Goal: Transaction & Acquisition: Purchase product/service

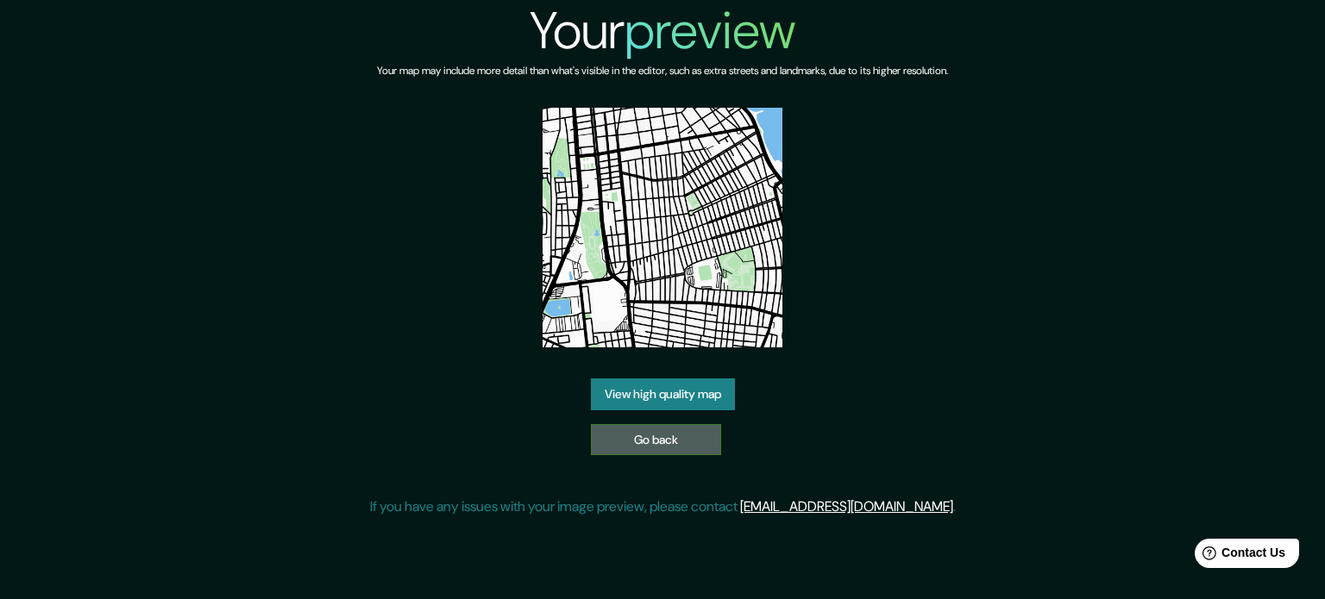
click at [658, 430] on link "Go back" at bounding box center [656, 440] width 130 height 32
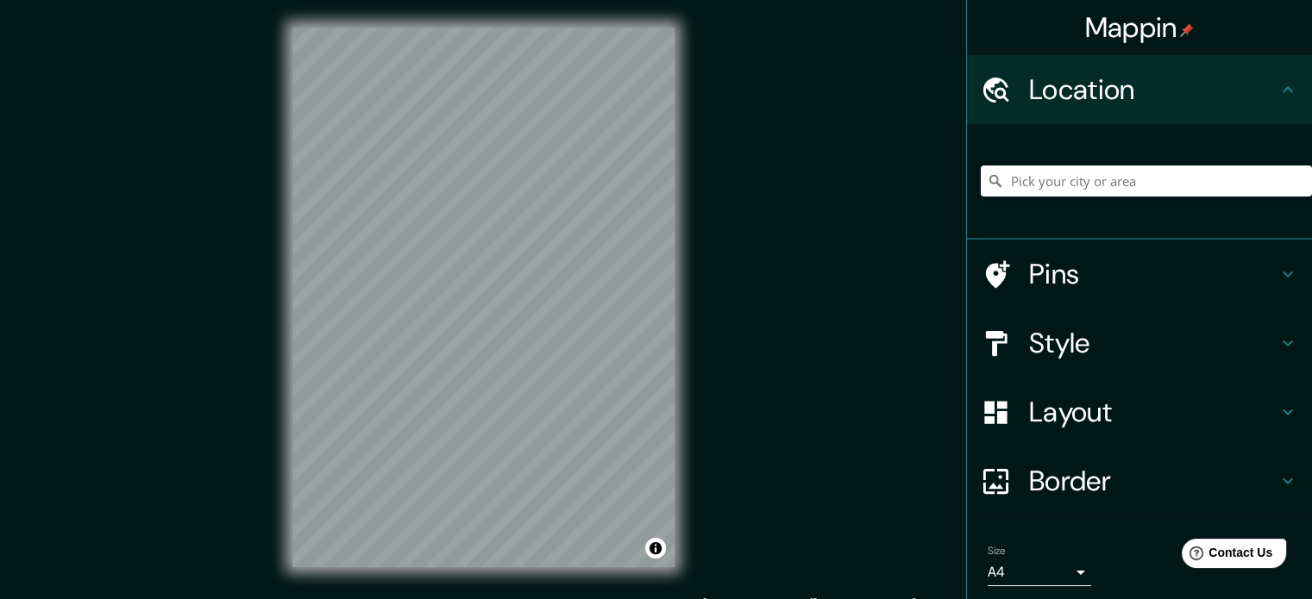
click at [743, 342] on div "Mappin Location Pins Style Layout Border Choose a border. Hint : you can make l…" at bounding box center [656, 311] width 1312 height 623
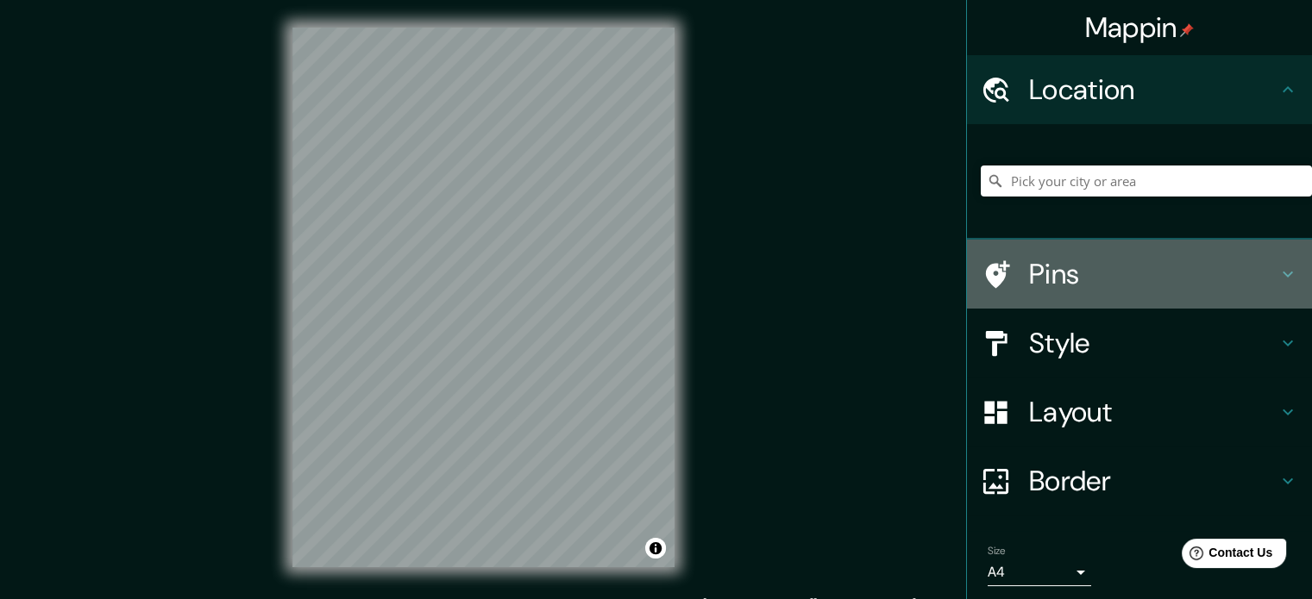
click at [1157, 254] on div "Pins" at bounding box center [1139, 274] width 345 height 69
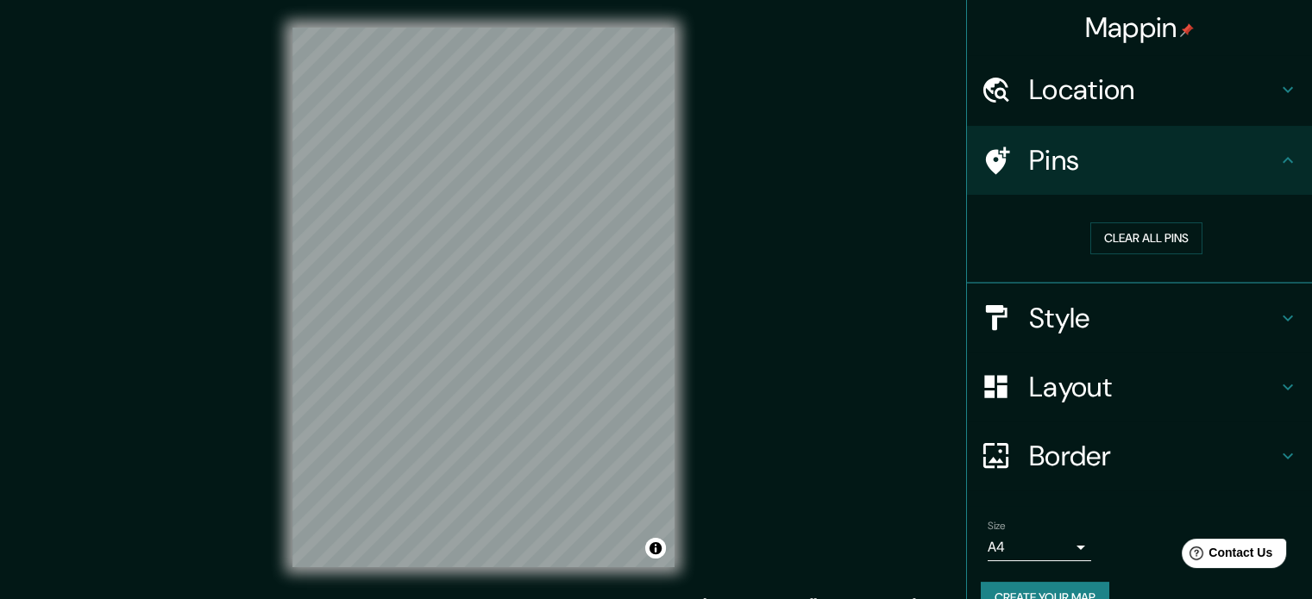
click at [1086, 326] on h4 "Style" at bounding box center [1153, 318] width 248 height 34
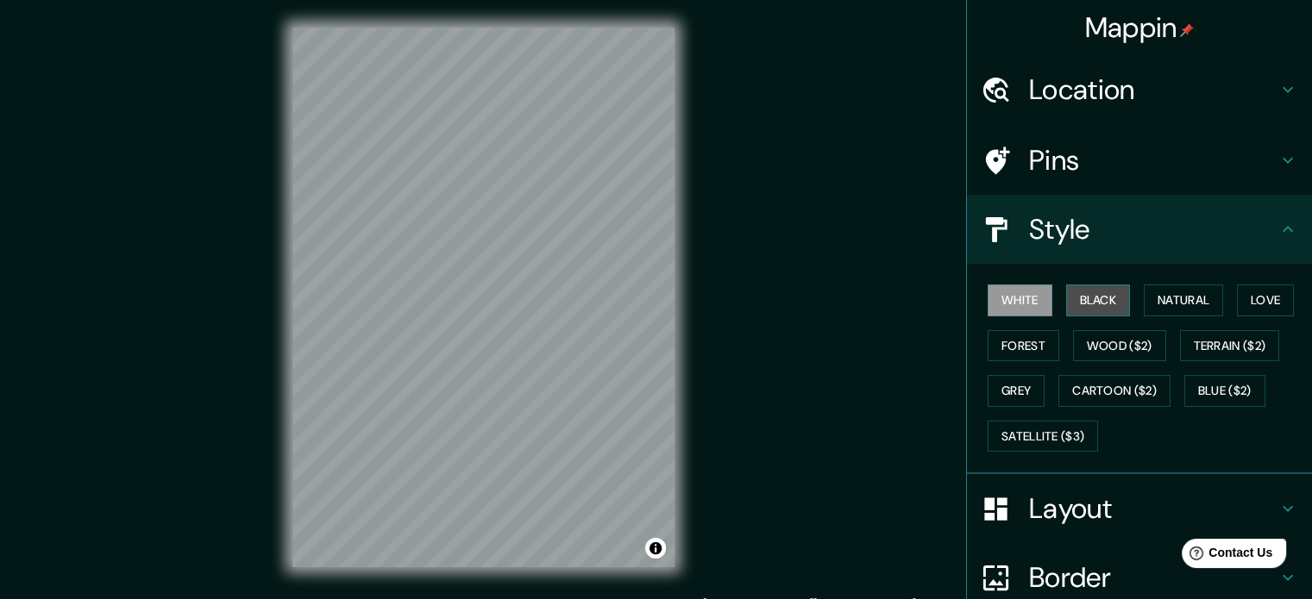
click at [1114, 295] on button "Black" at bounding box center [1098, 301] width 65 height 32
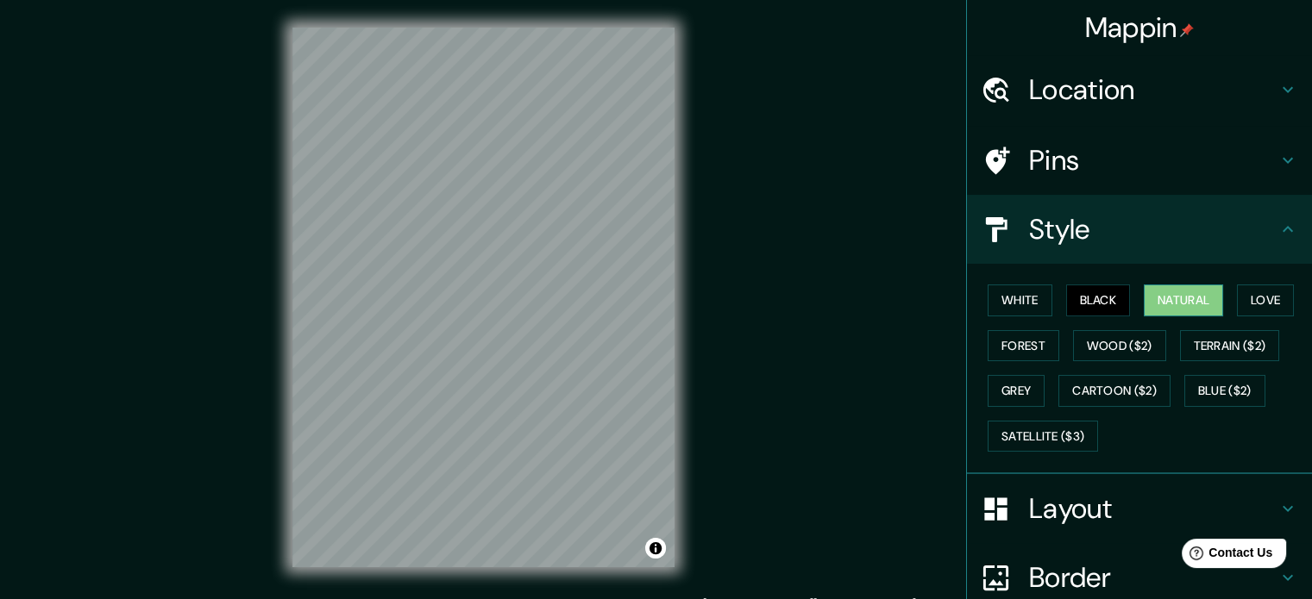
click at [1165, 293] on button "Natural" at bounding box center [1183, 301] width 79 height 32
click at [1011, 512] on div at bounding box center [1005, 509] width 48 height 30
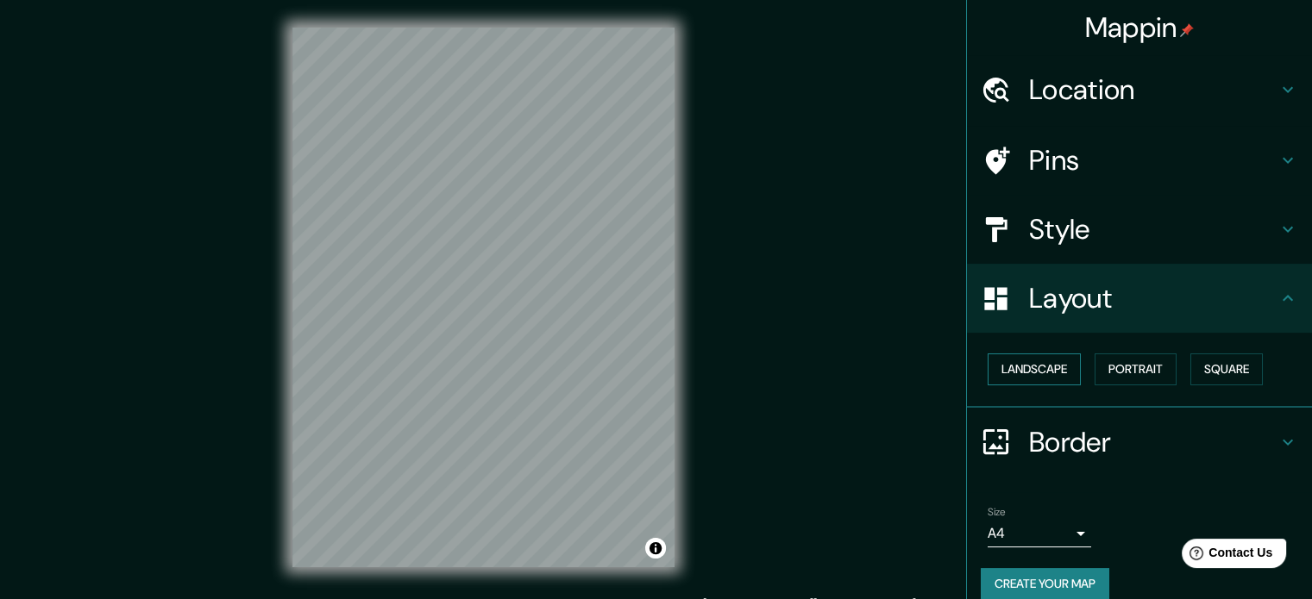
click at [1035, 358] on button "Landscape" at bounding box center [1033, 370] width 93 height 32
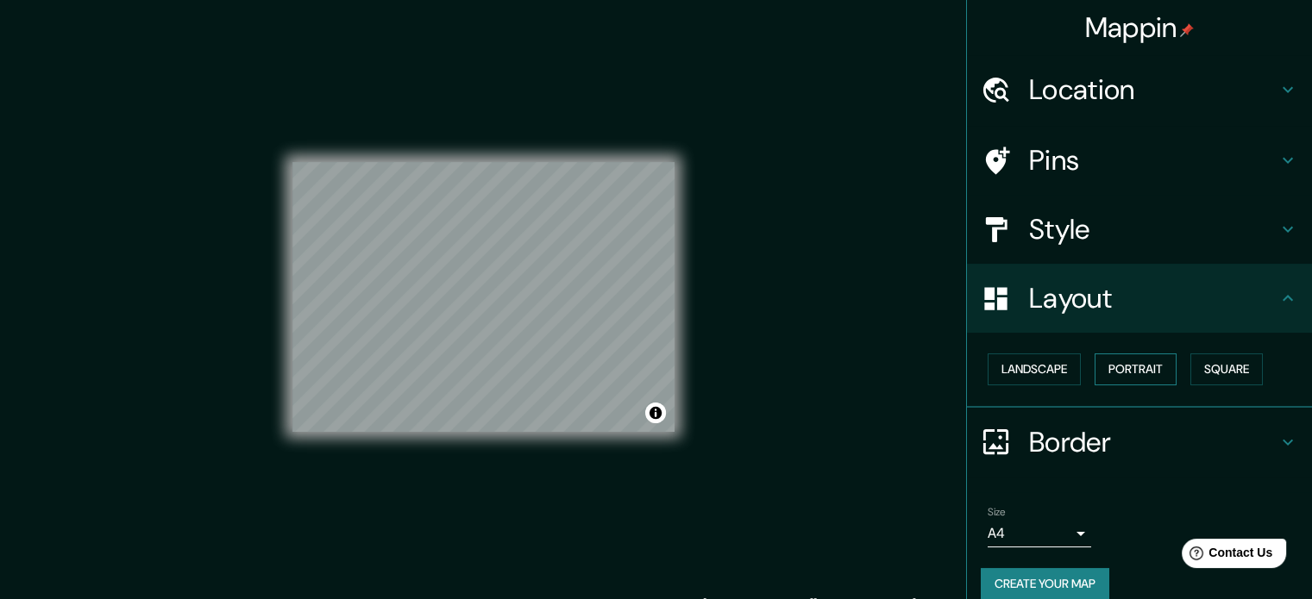
click at [1118, 372] on button "Portrait" at bounding box center [1135, 370] width 82 height 32
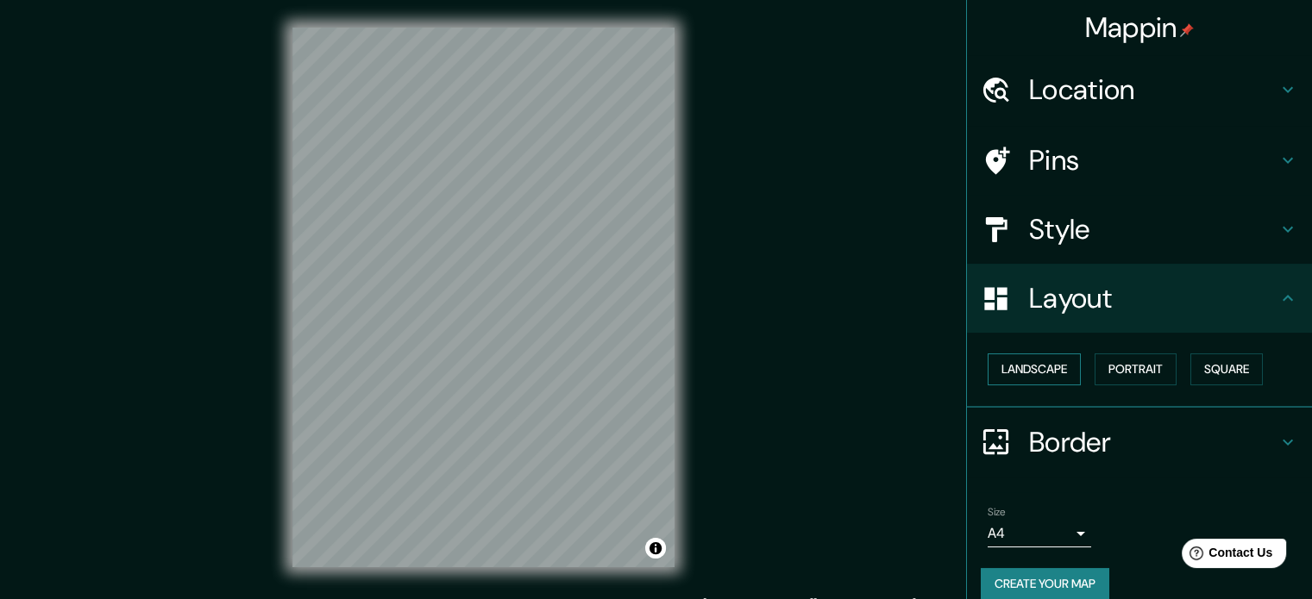
click at [1038, 354] on button "Landscape" at bounding box center [1033, 370] width 93 height 32
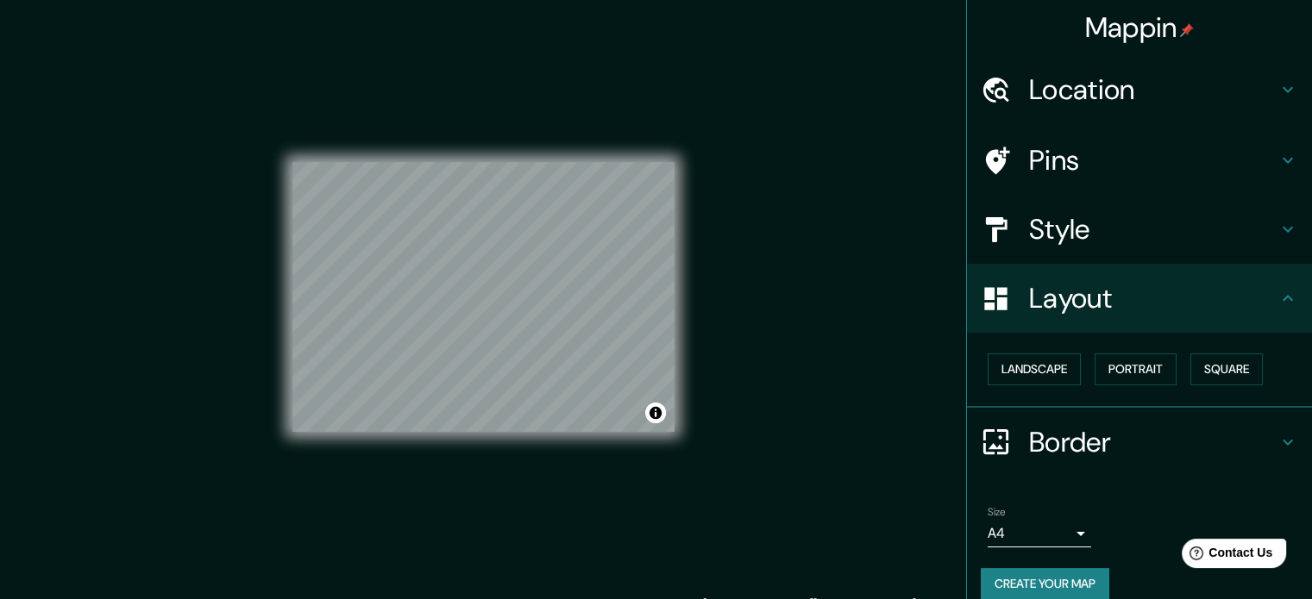
click at [1025, 571] on button "Create your map" at bounding box center [1045, 584] width 129 height 32
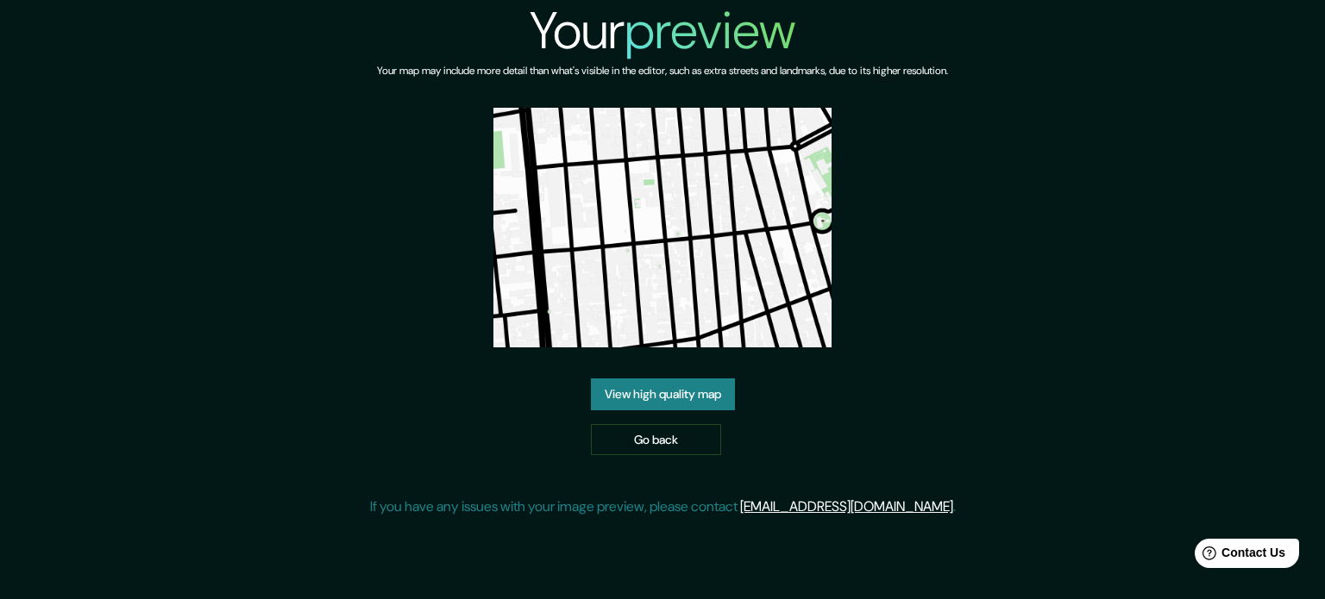
click at [682, 370] on div "Your preview Your map may include more detail than what's visible in the editor…" at bounding box center [663, 265] width 586 height 531
click at [693, 399] on link "View high quality map" at bounding box center [663, 395] width 144 height 32
